Goal: Navigation & Orientation: Go to known website

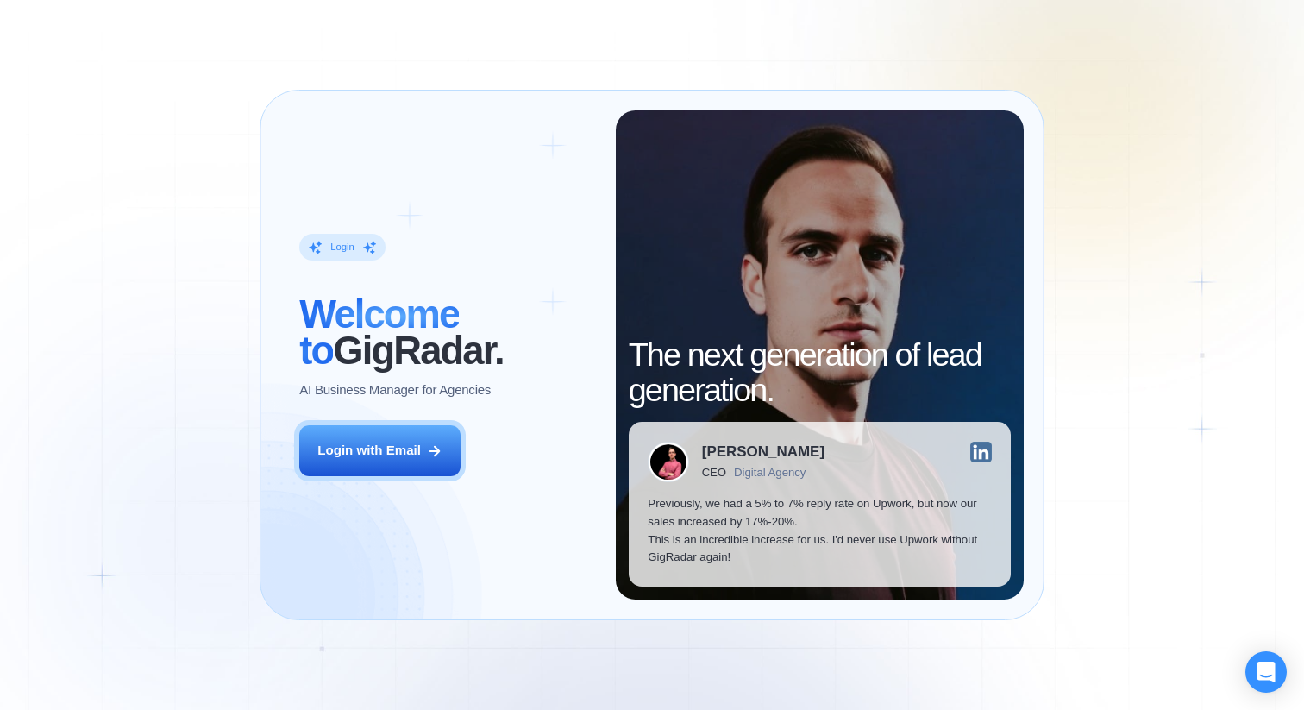
click at [980, 448] on img at bounding box center [981, 453] width 22 height 22
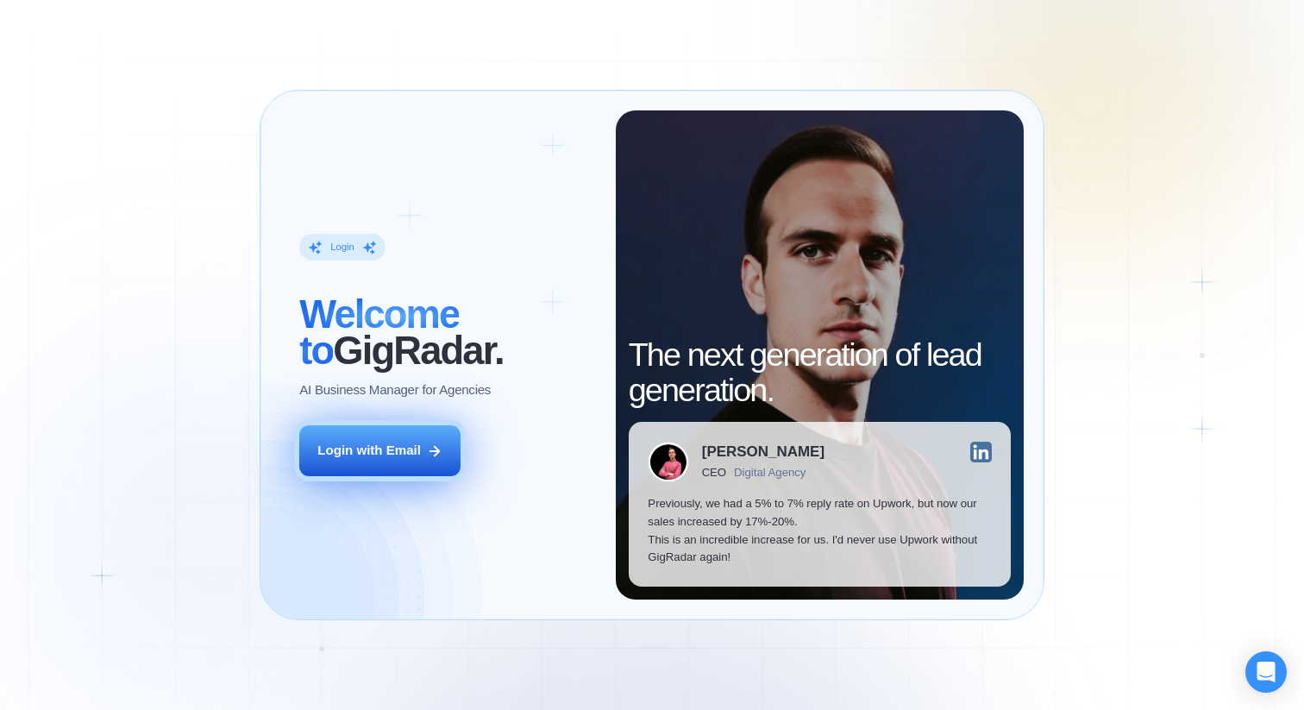
click at [424, 455] on button "Login with Email" at bounding box center [379, 450] width 161 height 51
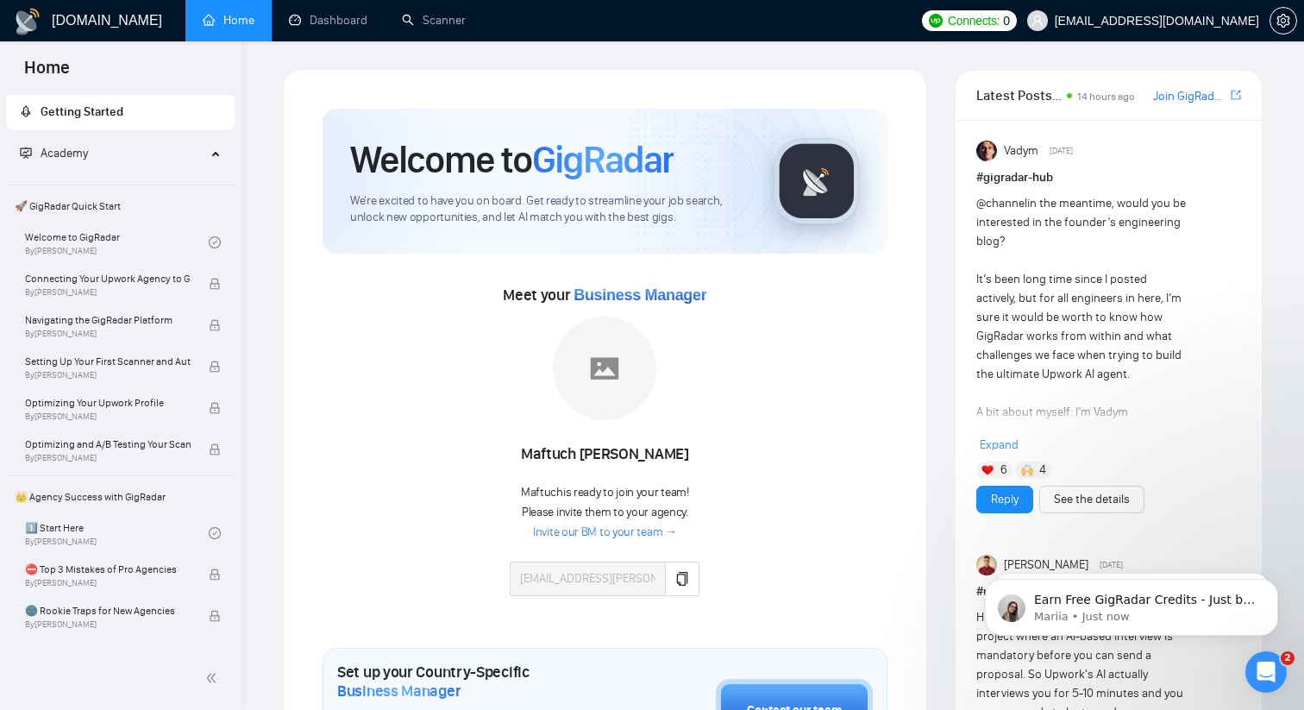
click at [616, 534] on link "Invite our BM to your team →" at bounding box center [605, 532] width 144 height 16
